Goal: Find contact information: Find contact information

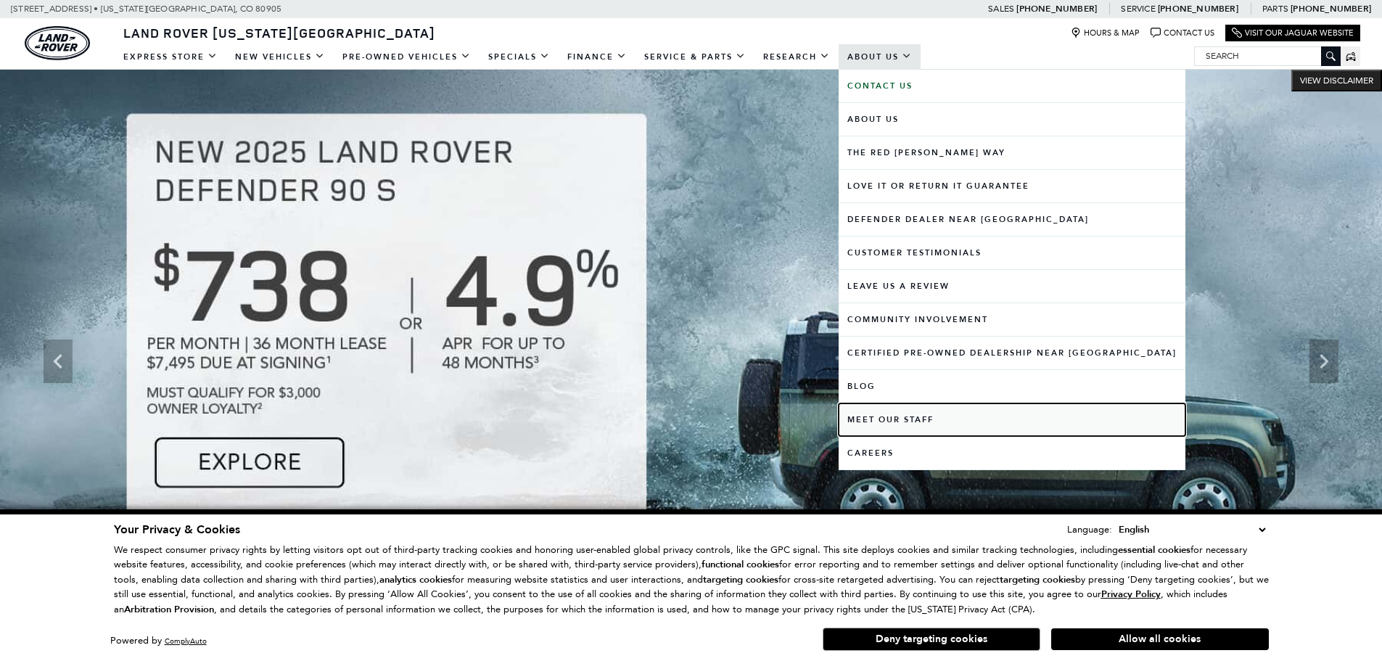
click at [866, 420] on link "Meet Our Staff" at bounding box center [1012, 419] width 347 height 33
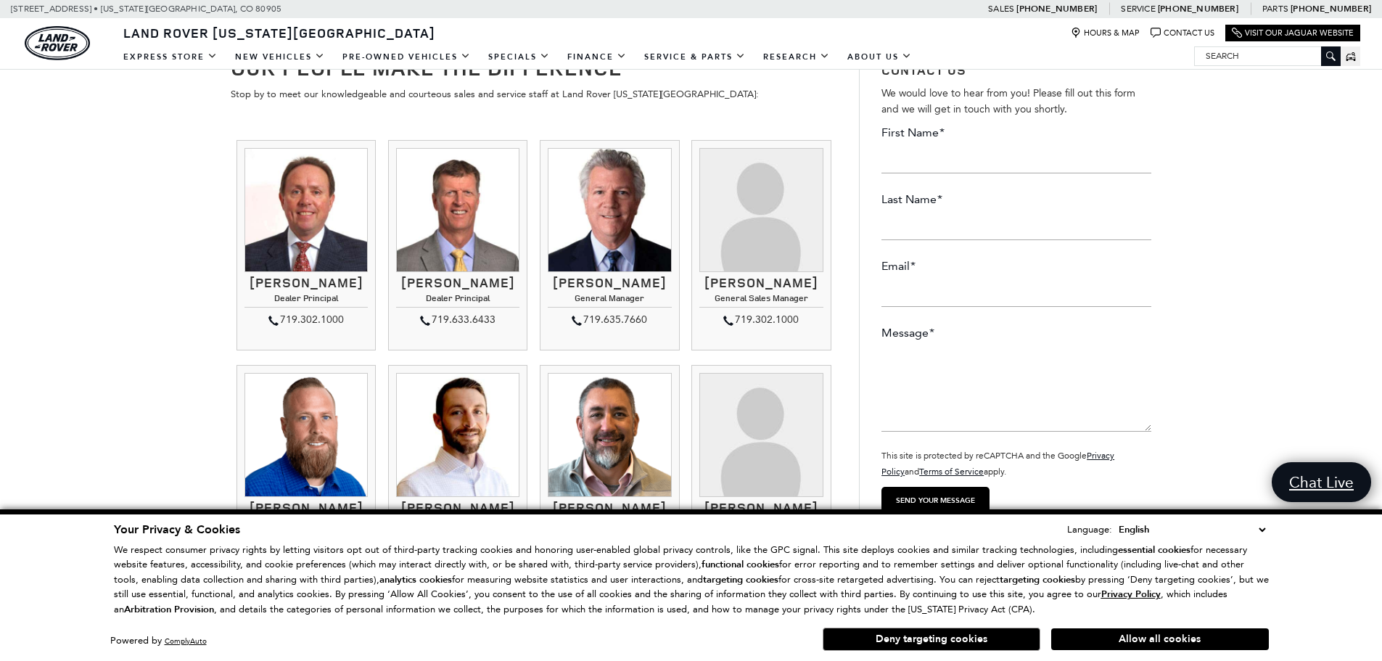
scroll to position [145, 0]
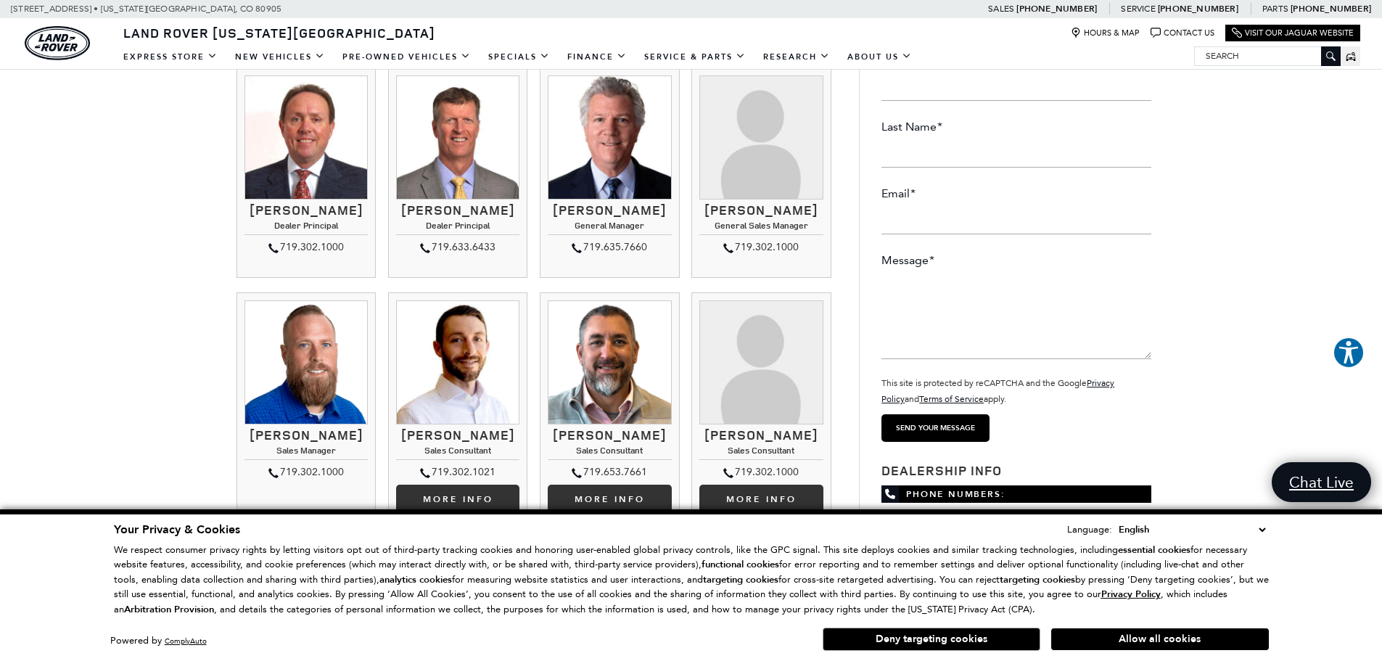
click at [610, 165] on img at bounding box center [609, 136] width 123 height 123
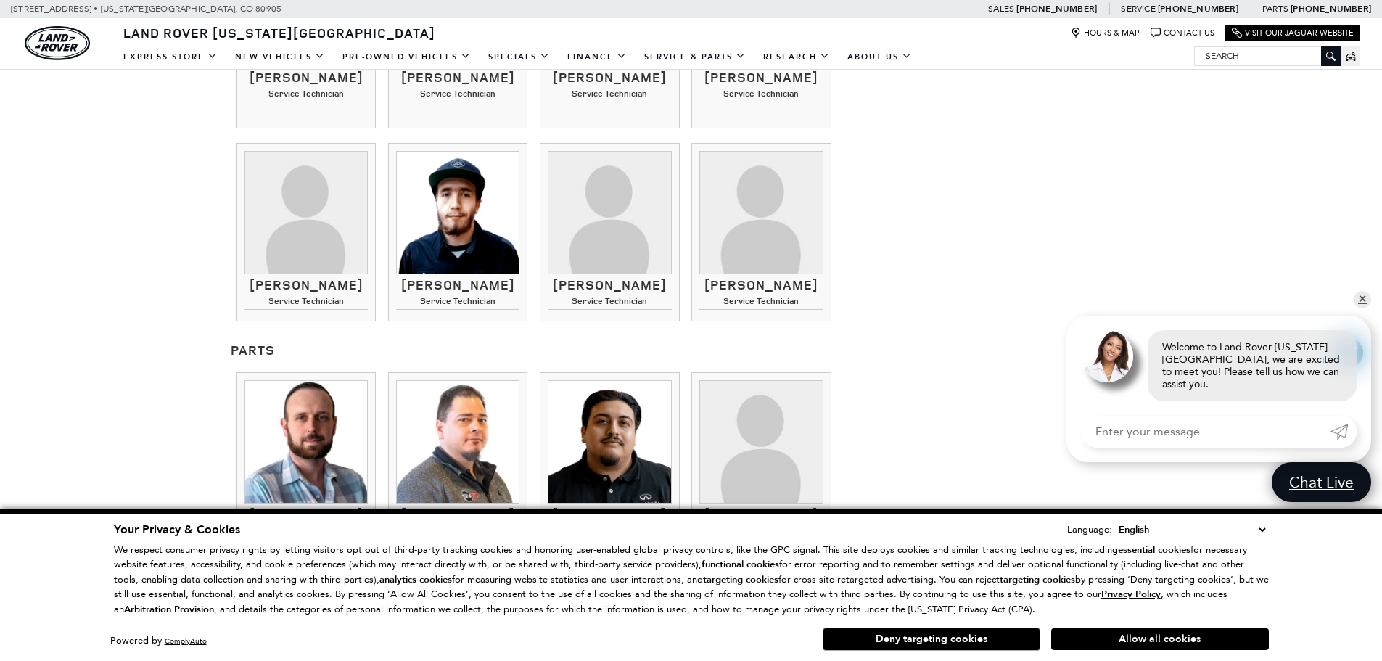
scroll to position [1161, 0]
